Goal: Task Accomplishment & Management: Use online tool/utility

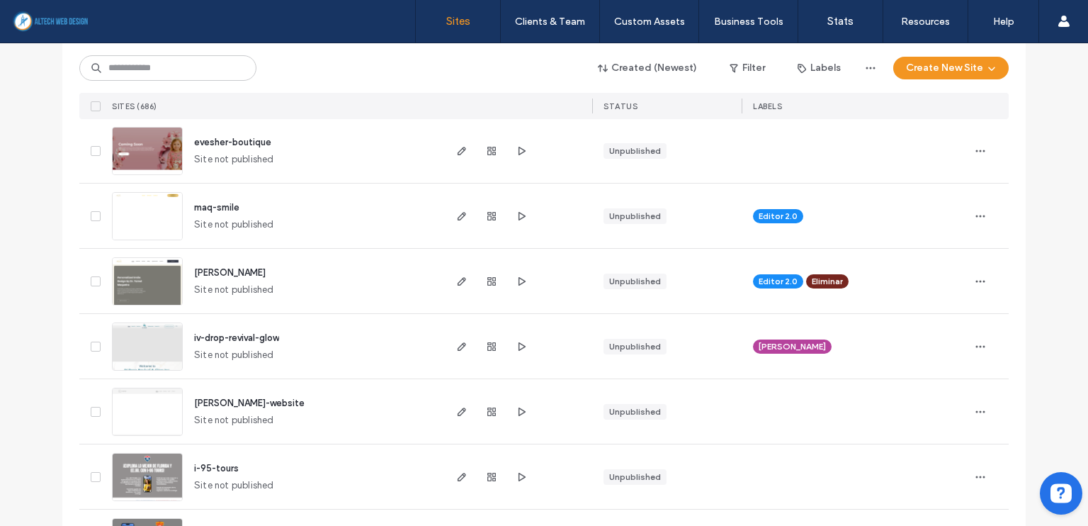
scroll to position [283, 0]
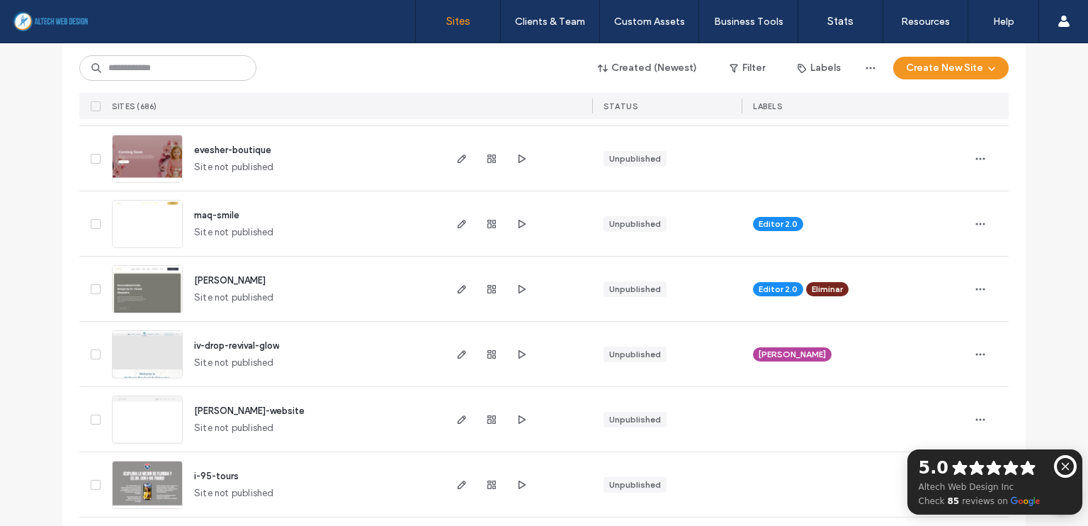
click at [225, 215] on span "maq-smile" at bounding box center [216, 215] width 45 height 11
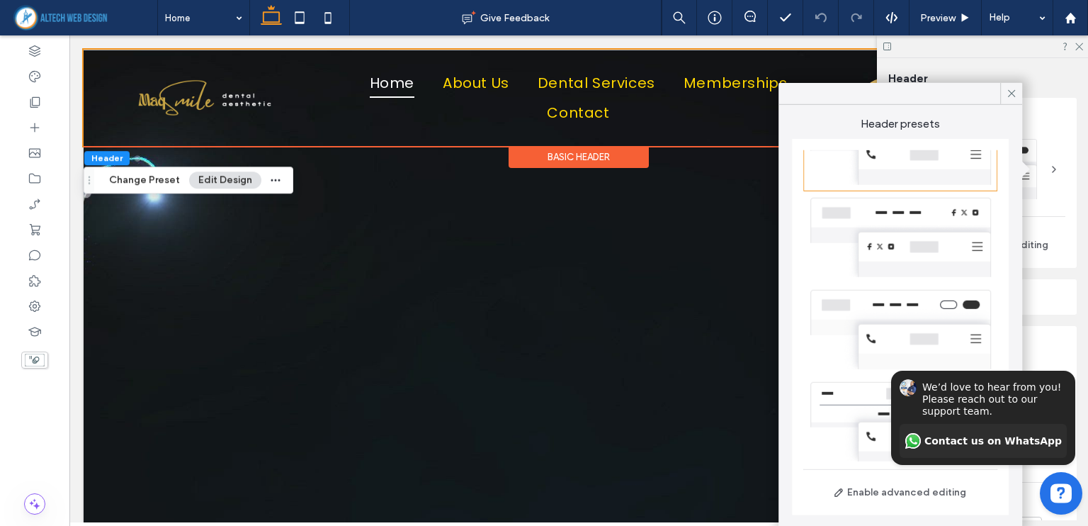
scroll to position [322, 0]
click at [1070, 355] on icon "Hide invitation" at bounding box center [1067, 359] width 8 height 8
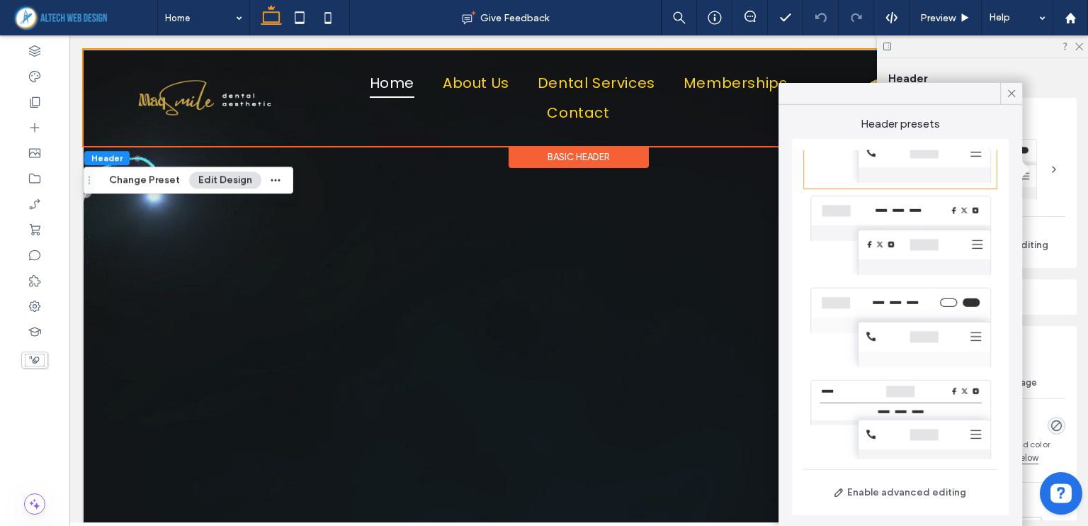
drag, startPoint x: 1150, startPoint y: 551, endPoint x: 2038, endPoint y: 717, distance: 903.1
click html
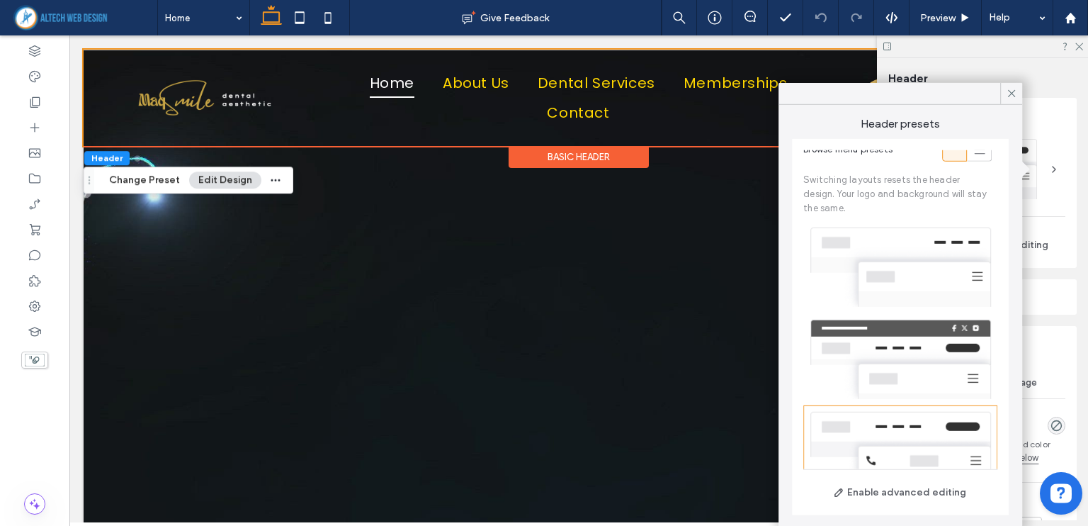
scroll to position [0, 0]
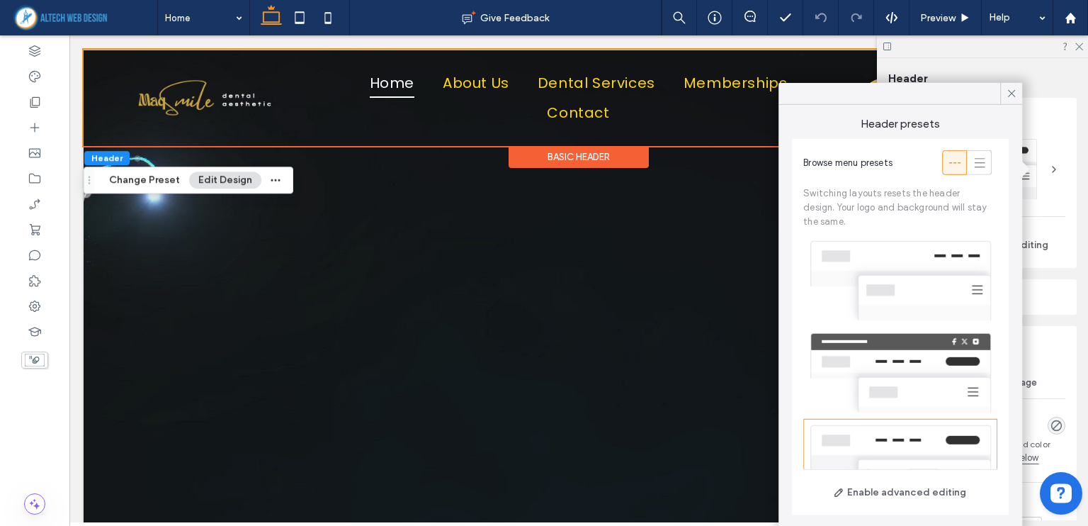
click at [1072, 72] on div "Header" at bounding box center [982, 79] width 188 height 16
